Goal: Learn about a topic

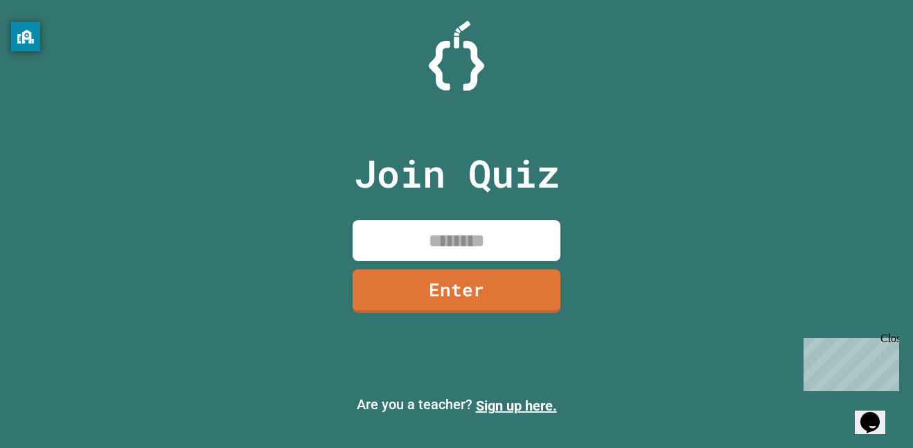
click at [453, 239] on input at bounding box center [457, 240] width 208 height 41
type input "********"
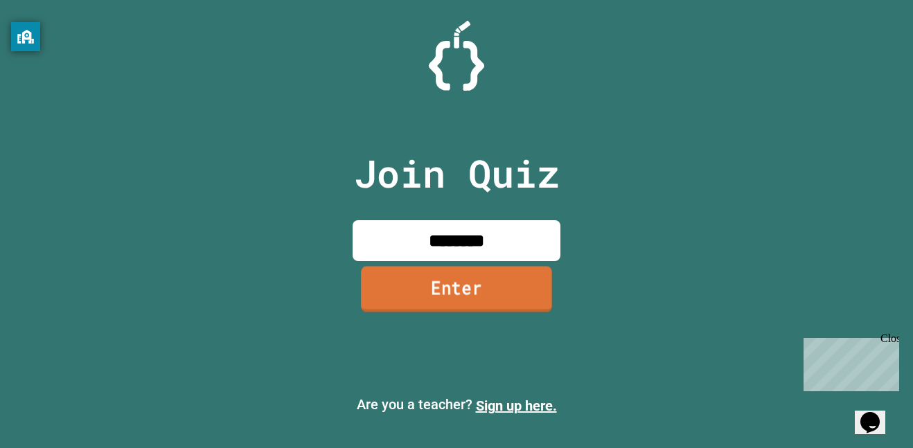
click at [374, 281] on link "Enter" at bounding box center [456, 289] width 191 height 46
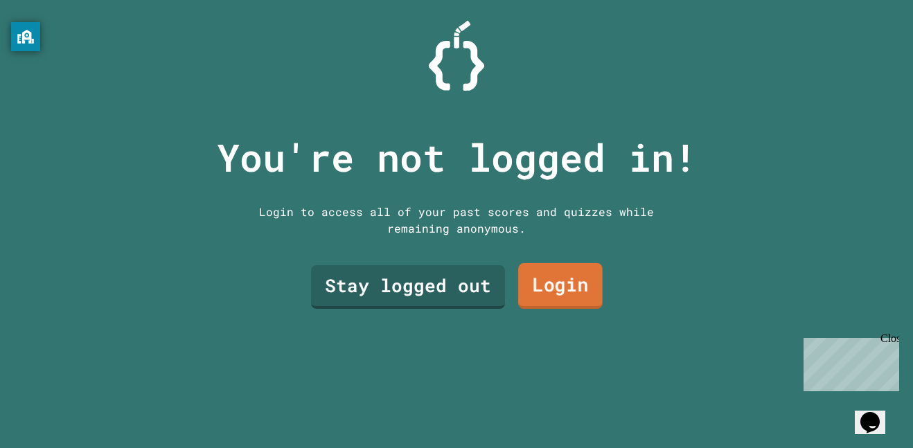
click at [581, 299] on link "Login" at bounding box center [560, 286] width 85 height 46
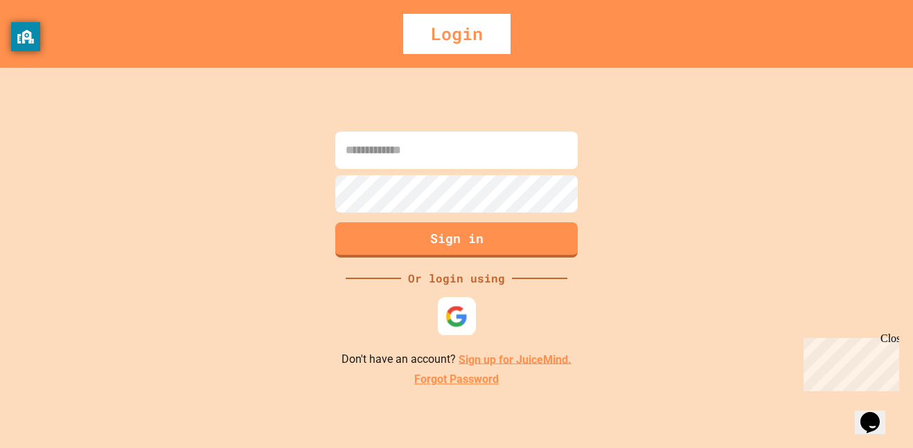
click at [464, 317] on img at bounding box center [457, 316] width 23 height 23
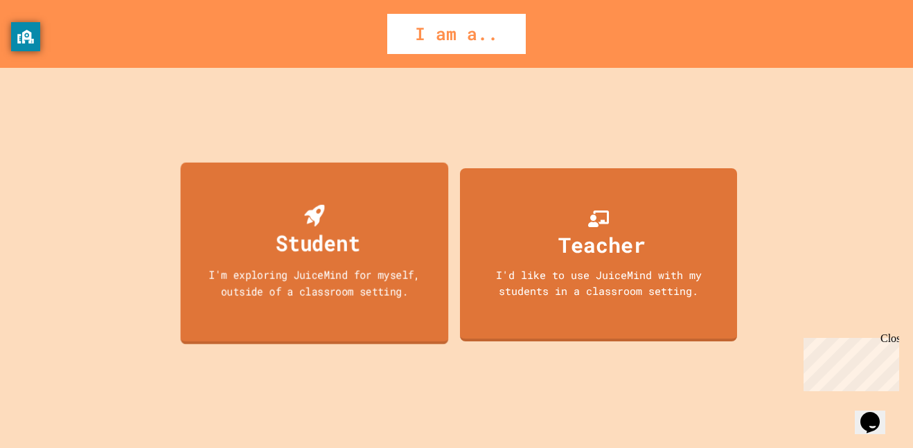
click at [416, 265] on div "Student I'm exploring JuiceMind for myself, outside of a classroom setting." at bounding box center [315, 253] width 268 height 182
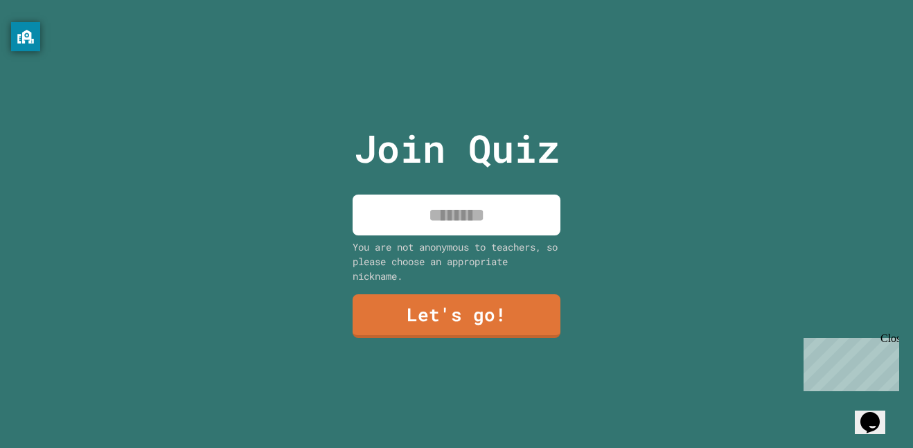
click at [437, 231] on input at bounding box center [457, 215] width 208 height 41
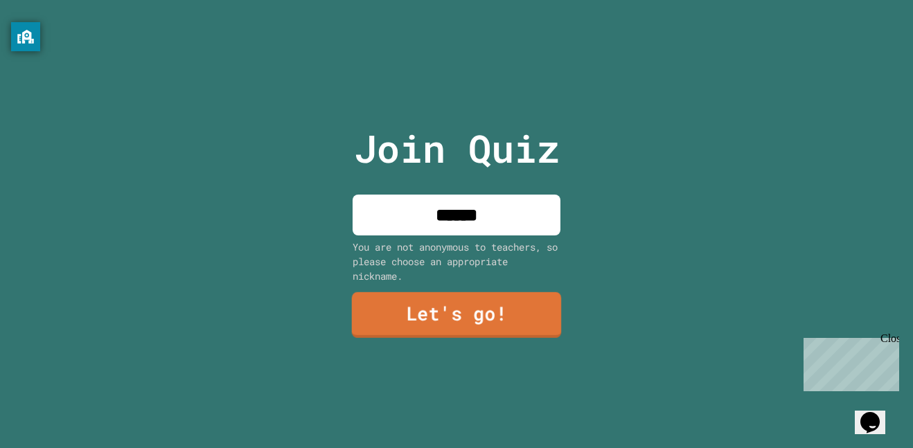
type input "******"
click at [437, 329] on link "Let's go!" at bounding box center [457, 315] width 210 height 46
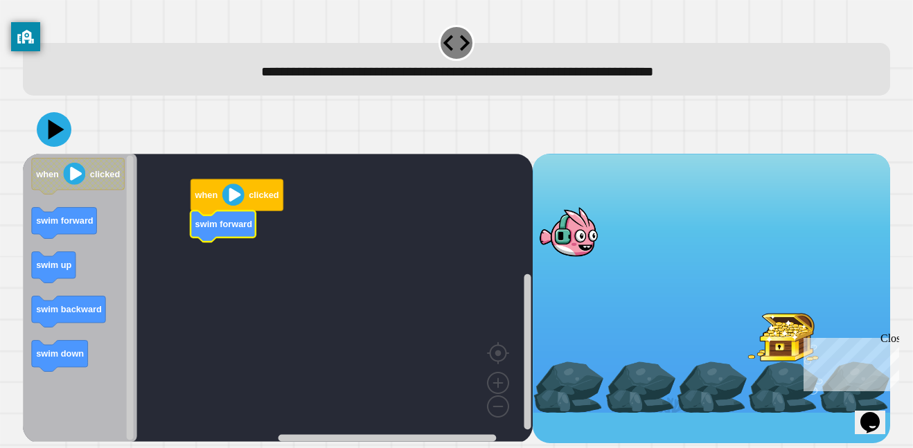
click at [748, 362] on div at bounding box center [783, 336] width 71 height 52
click at [890, 344] on div "Close" at bounding box center [889, 341] width 17 height 17
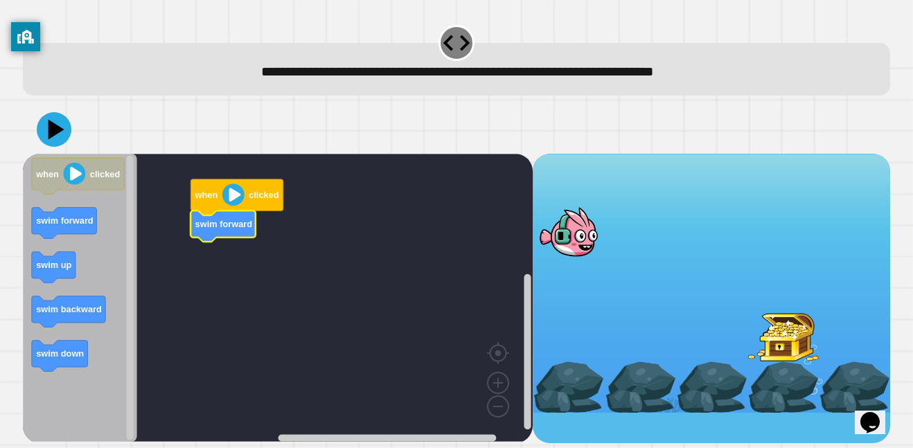
click at [240, 198] on image "Blockly Workspace" at bounding box center [233, 195] width 22 height 22
click at [231, 200] on image "Blockly Workspace" at bounding box center [233, 195] width 22 height 22
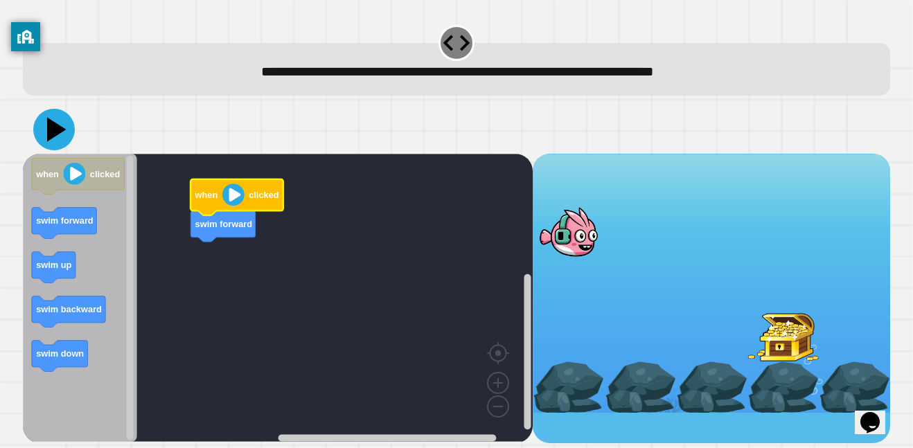
click at [43, 140] on icon at bounding box center [54, 130] width 42 height 42
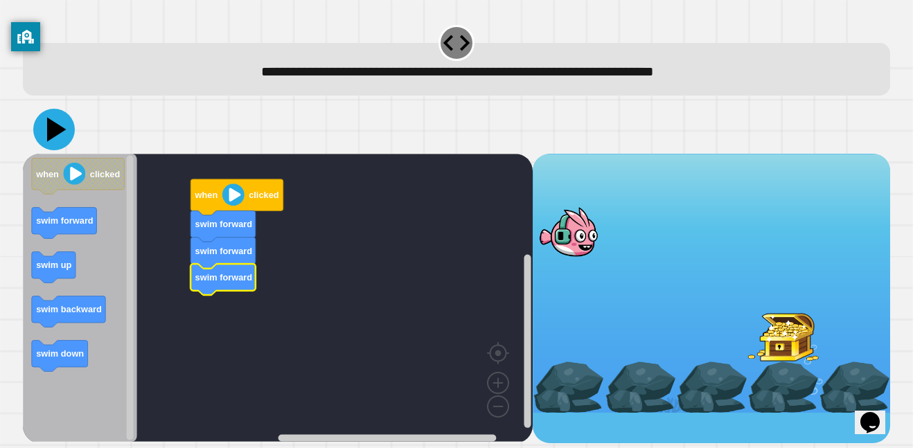
click at [60, 130] on icon at bounding box center [56, 129] width 19 height 24
click at [51, 139] on icon at bounding box center [54, 130] width 42 height 42
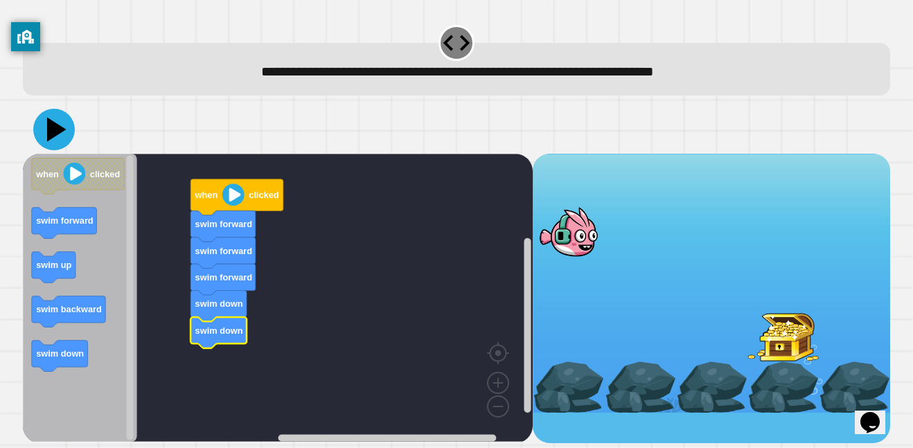
click at [55, 130] on icon at bounding box center [56, 129] width 19 height 24
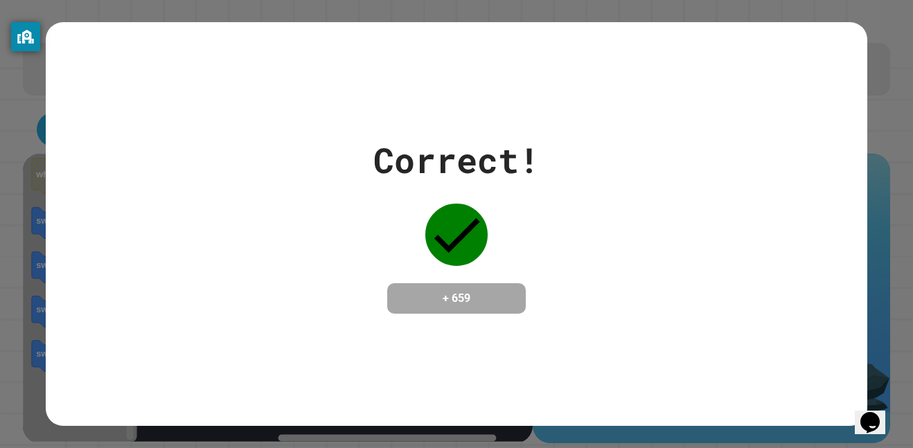
click at [508, 347] on div "Correct! + 659" at bounding box center [457, 223] width 822 height 403
click at [449, 249] on icon at bounding box center [457, 235] width 62 height 62
click at [459, 298] on h4 "+ 659" at bounding box center [456, 298] width 111 height 17
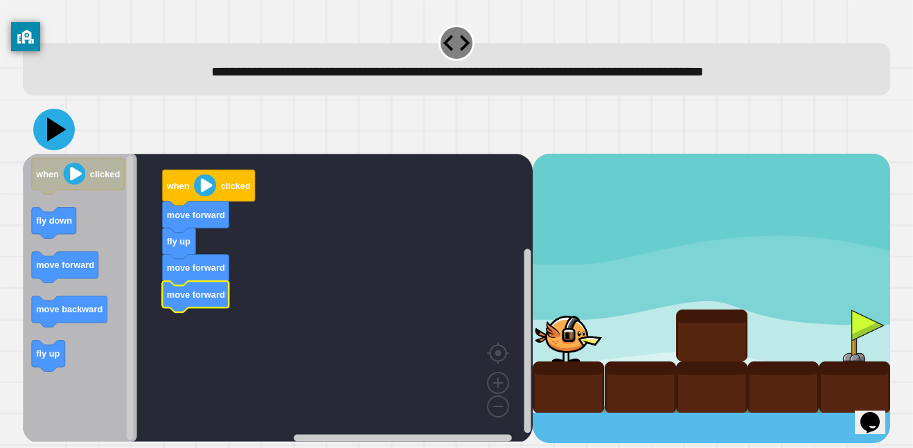
click at [46, 134] on icon at bounding box center [54, 130] width 42 height 42
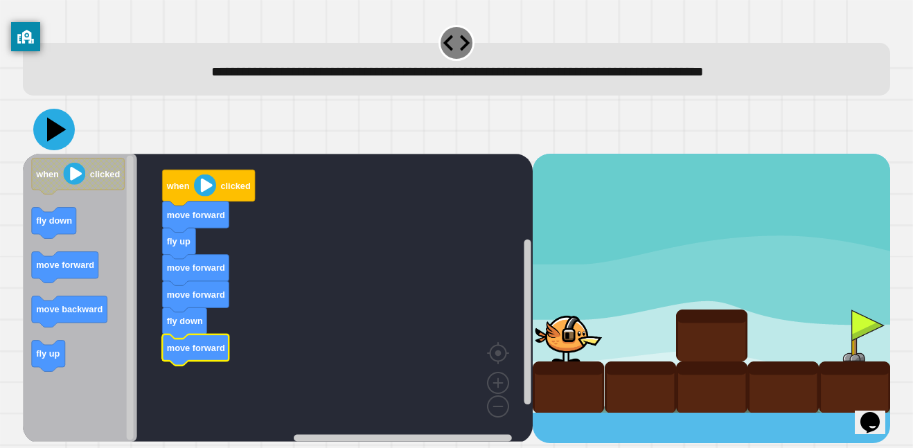
click at [51, 130] on icon at bounding box center [56, 129] width 19 height 24
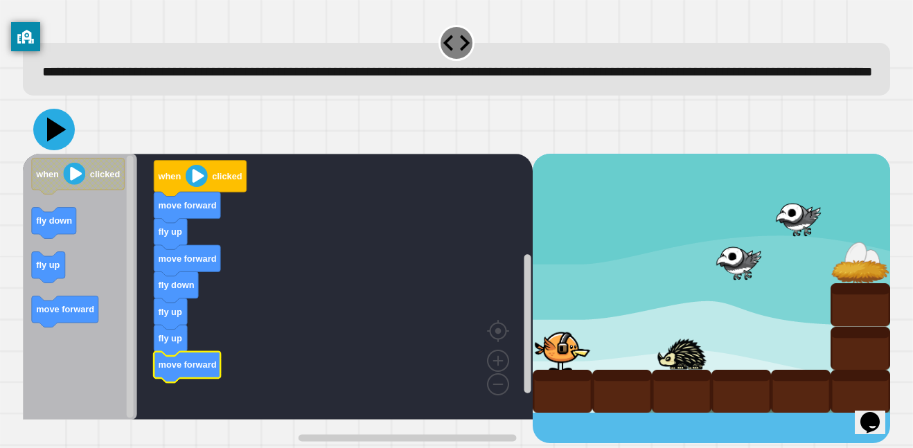
click at [58, 150] on icon at bounding box center [54, 130] width 42 height 42
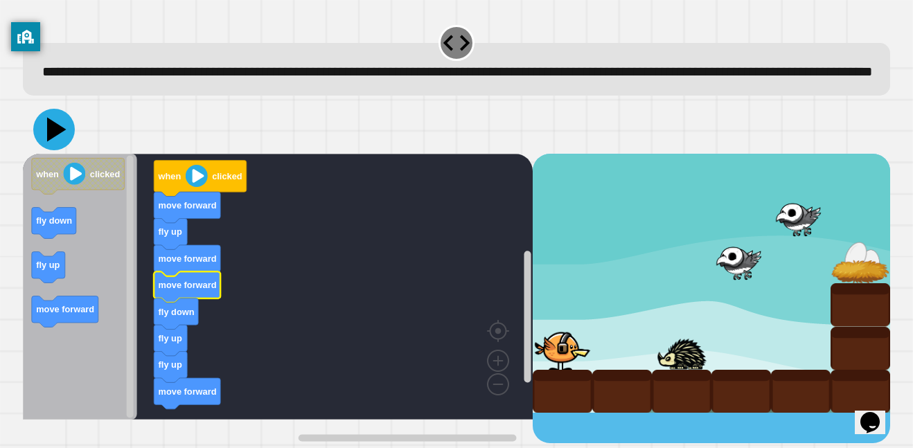
click at [60, 141] on icon at bounding box center [56, 129] width 19 height 24
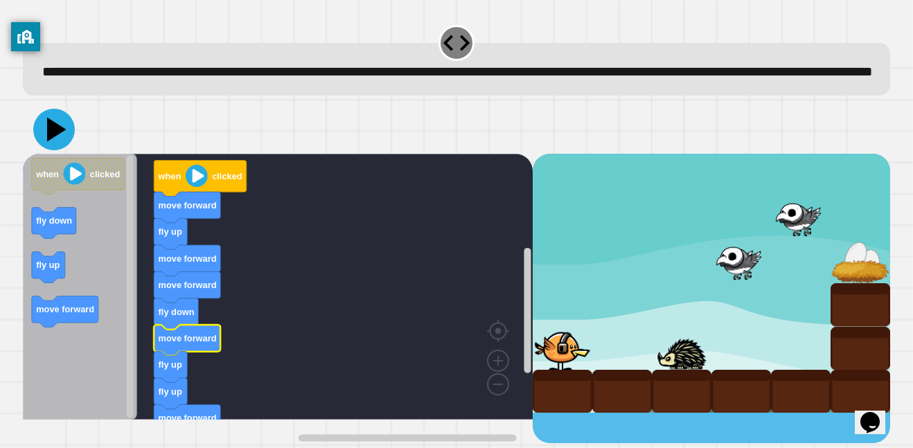
click at [58, 141] on icon at bounding box center [56, 129] width 19 height 24
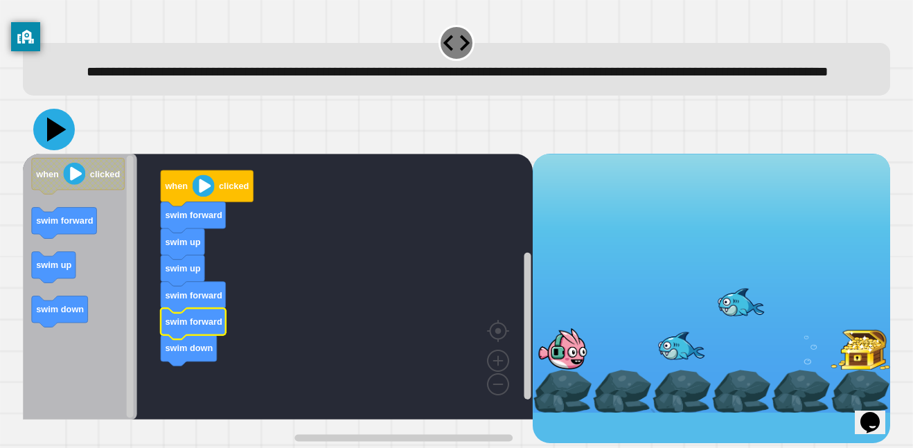
click at [61, 150] on icon at bounding box center [54, 130] width 42 height 42
click at [58, 150] on icon at bounding box center [54, 130] width 42 height 42
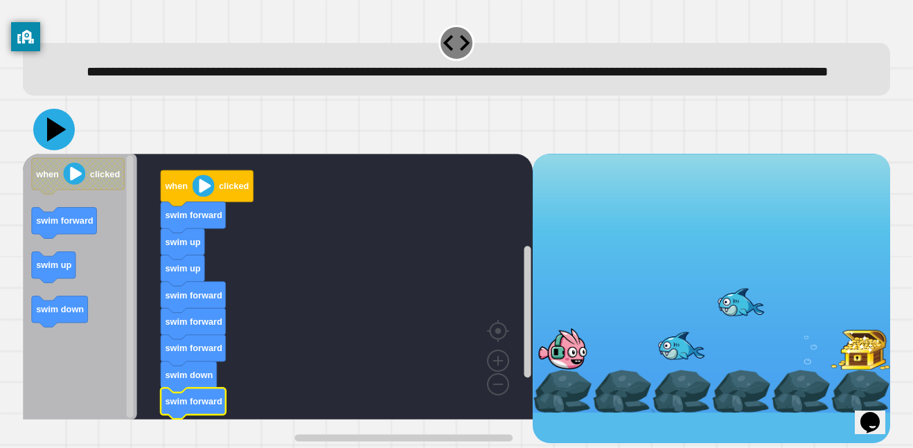
click at [54, 141] on icon at bounding box center [56, 129] width 19 height 24
click at [59, 177] on icon "when clicked swim forward swim up swim down" at bounding box center [80, 287] width 114 height 266
click at [59, 150] on icon at bounding box center [54, 130] width 42 height 42
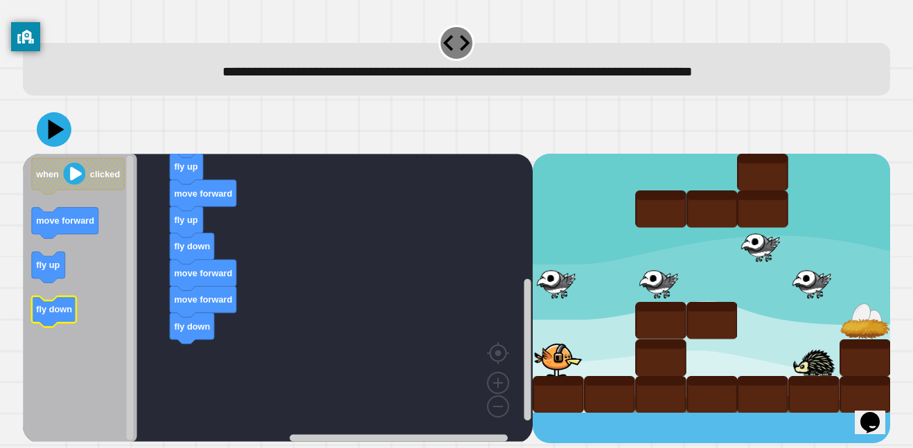
click at [62, 299] on icon "Blockly Workspace" at bounding box center [54, 311] width 44 height 31
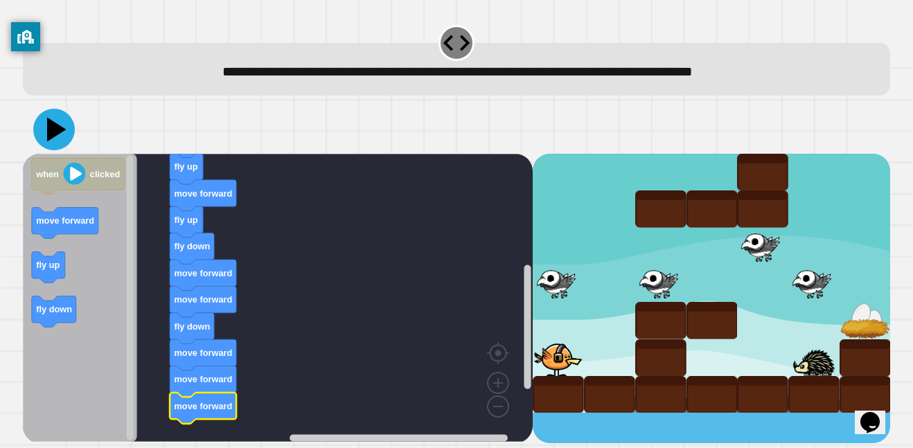
click at [51, 144] on icon at bounding box center [54, 130] width 42 height 42
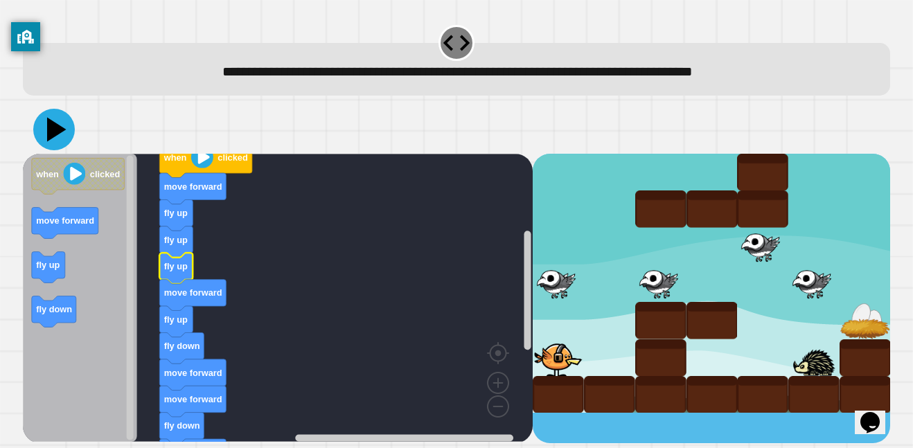
click at [62, 125] on icon at bounding box center [54, 130] width 42 height 42
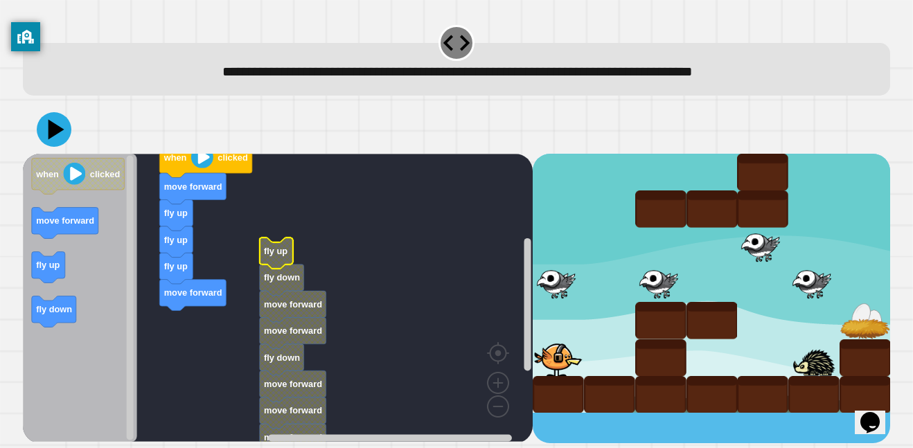
click at [270, 249] on text "fly up" at bounding box center [276, 251] width 24 height 10
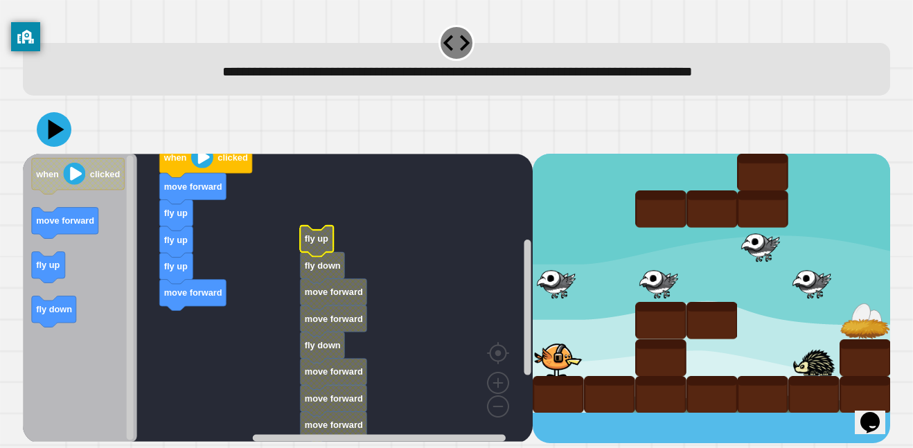
click at [325, 238] on text "fly up" at bounding box center [317, 239] width 24 height 10
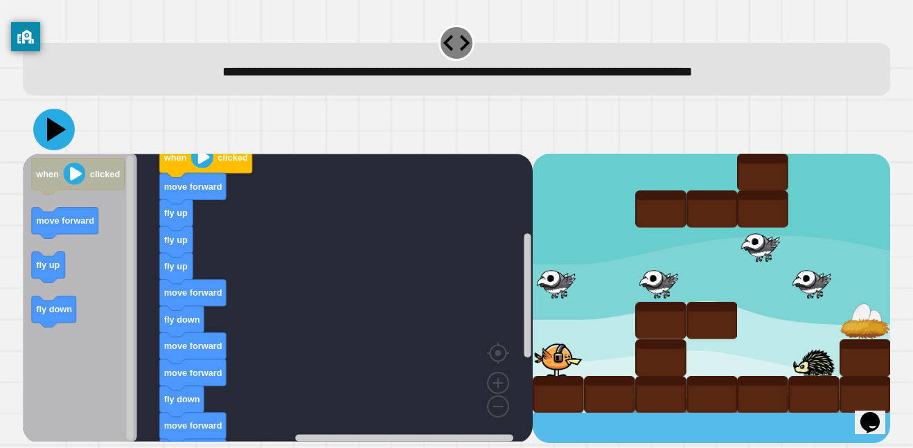
click at [51, 140] on icon at bounding box center [54, 130] width 42 height 42
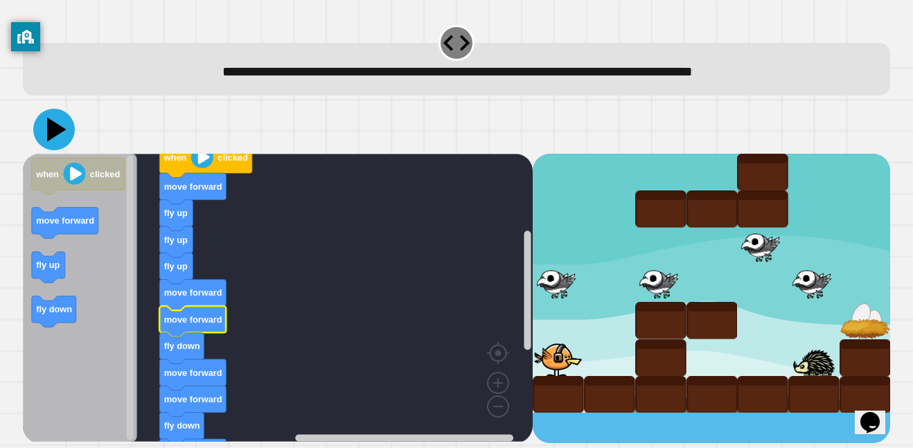
click at [47, 128] on icon at bounding box center [54, 130] width 42 height 42
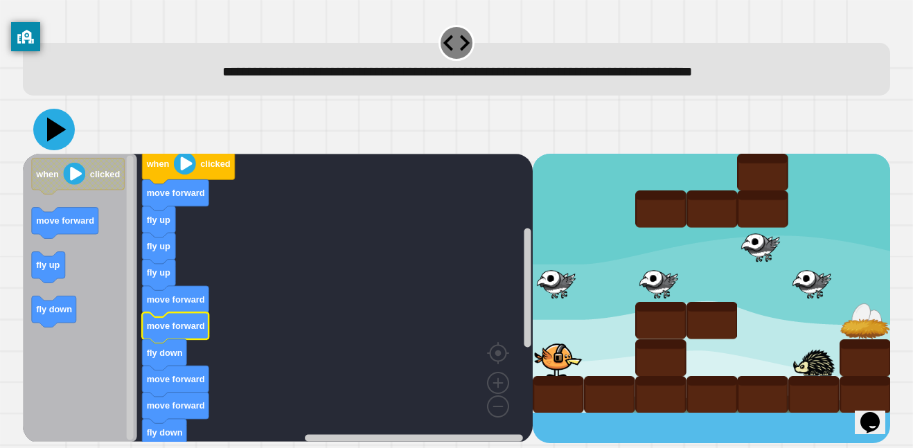
click at [50, 136] on icon at bounding box center [56, 129] width 19 height 24
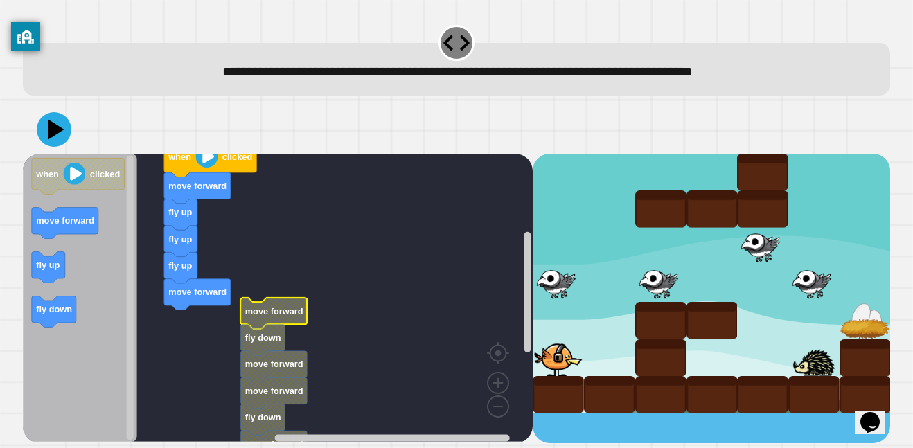
click at [277, 307] on text "move forward" at bounding box center [274, 311] width 58 height 10
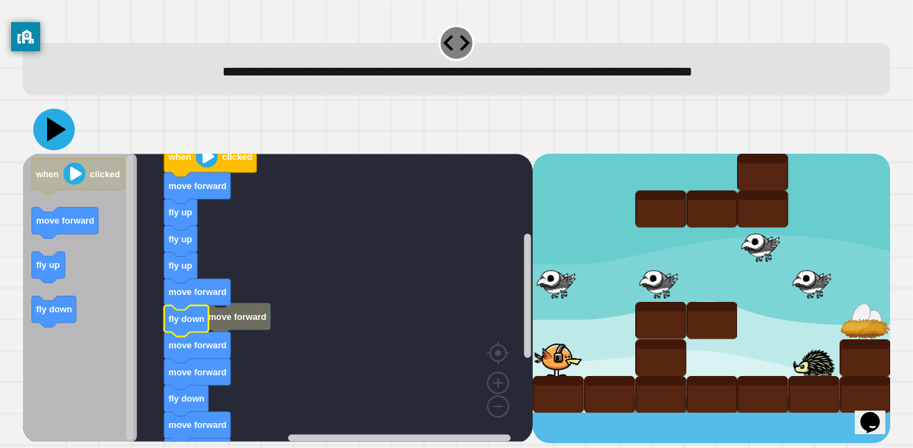
click at [58, 125] on icon at bounding box center [54, 130] width 42 height 42
click at [66, 125] on icon at bounding box center [54, 130] width 42 height 42
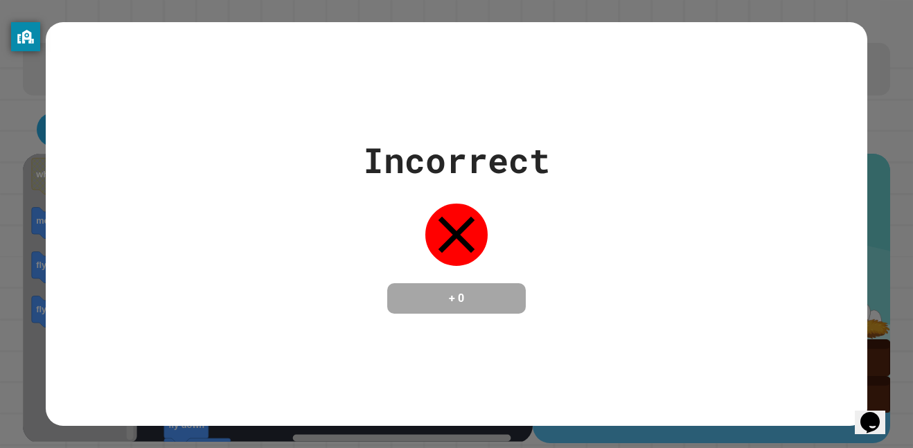
click at [183, 403] on div "Incorrect + 0" at bounding box center [457, 223] width 822 height 403
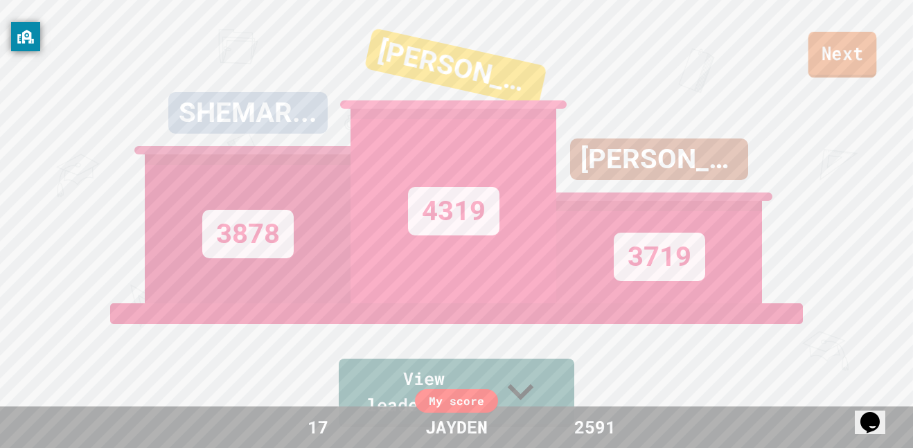
click at [809, 70] on link "Next" at bounding box center [843, 55] width 69 height 46
